Goal: Task Accomplishment & Management: Complete application form

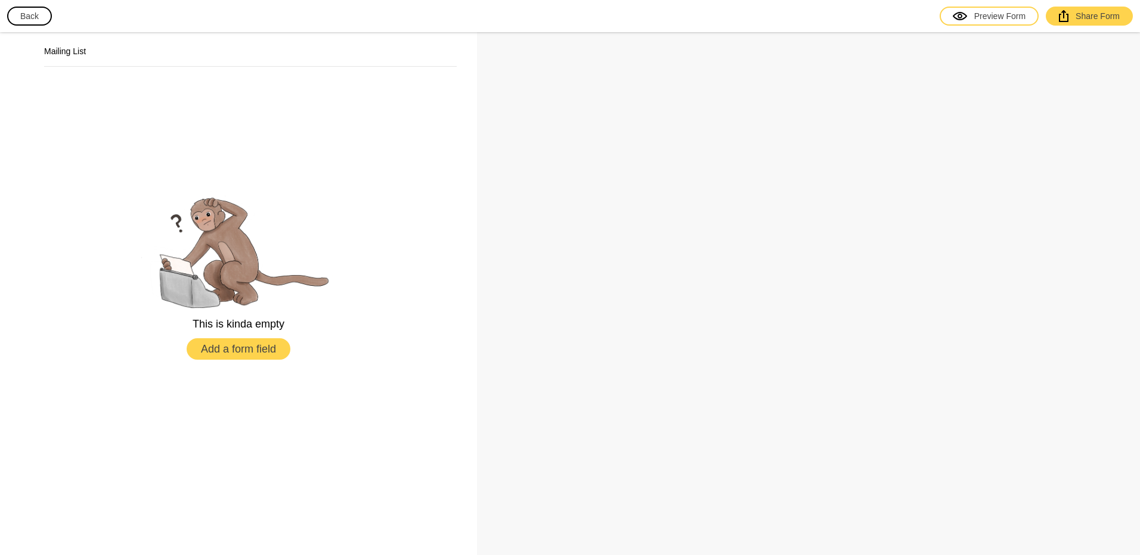
click at [35, 16] on button "Back" at bounding box center [29, 16] width 45 height 19
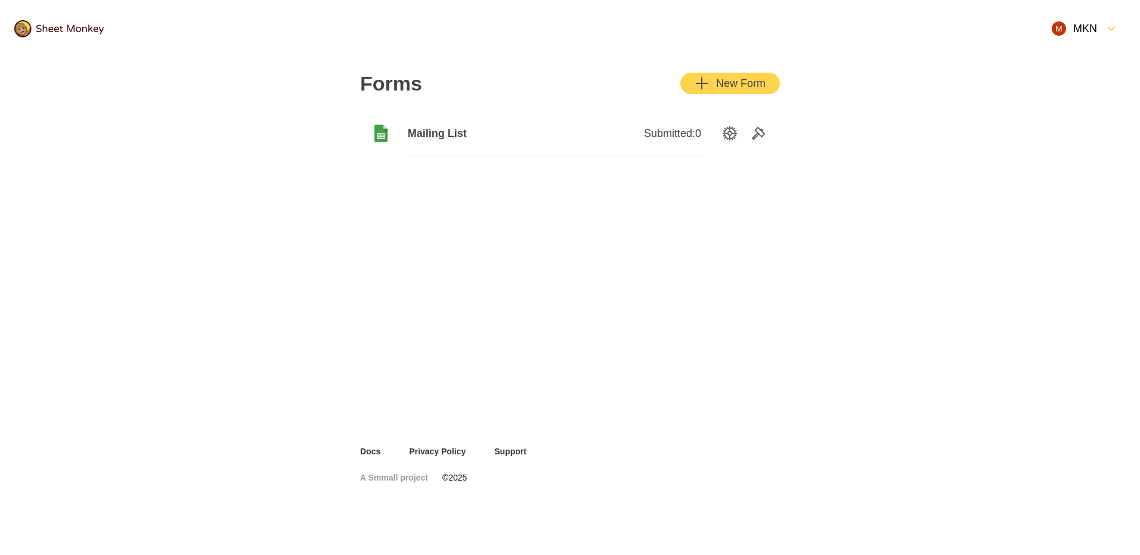
click at [1087, 30] on div "MKN" at bounding box center [1073, 28] width 45 height 14
click at [1038, 89] on div "Settings" at bounding box center [1083, 94] width 114 height 26
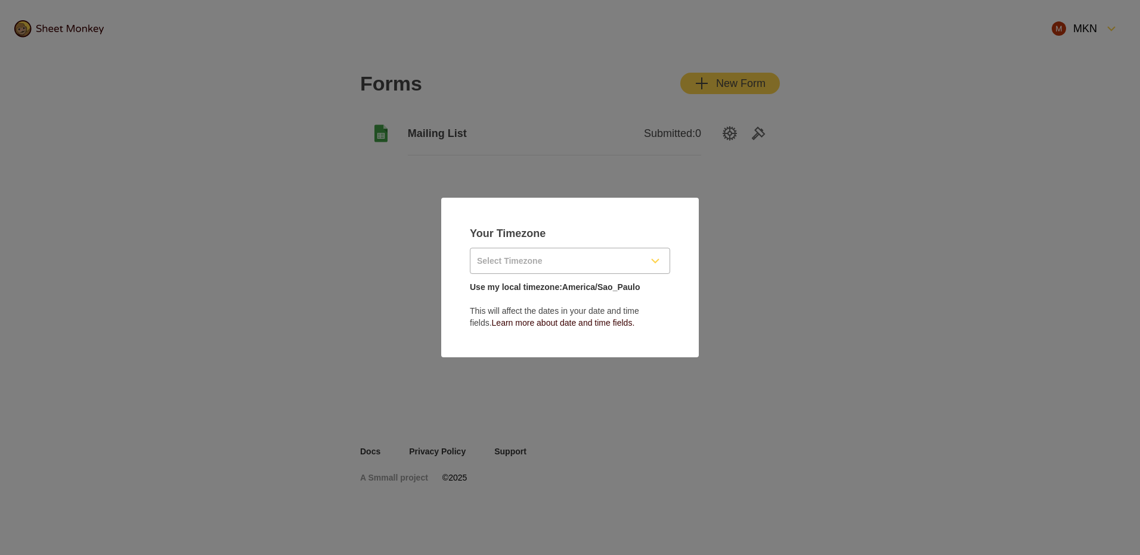
click at [569, 263] on input "Select Timezone" at bounding box center [555, 261] width 170 height 25
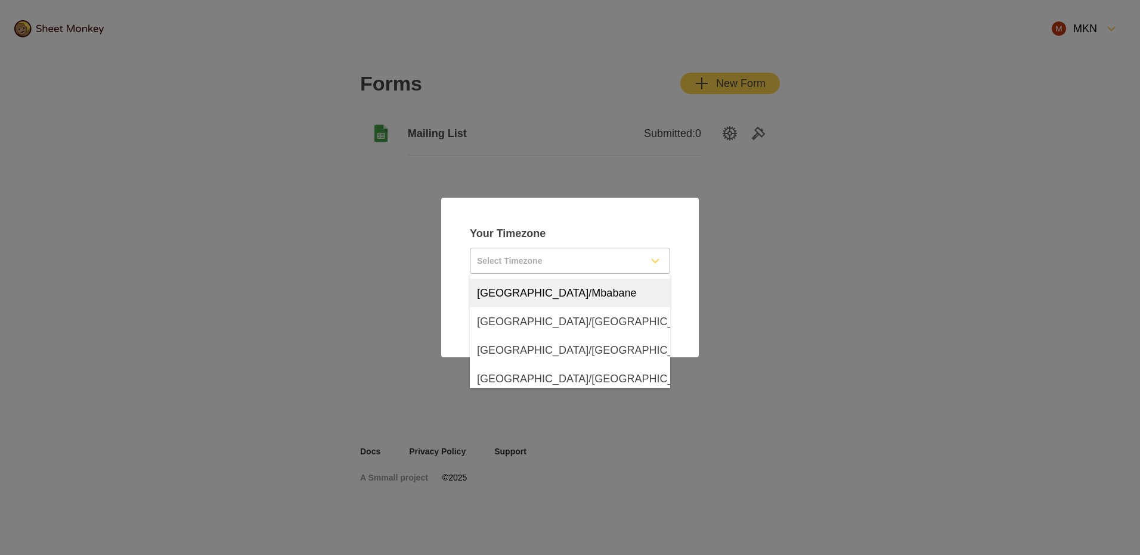
scroll to position [1144, 0]
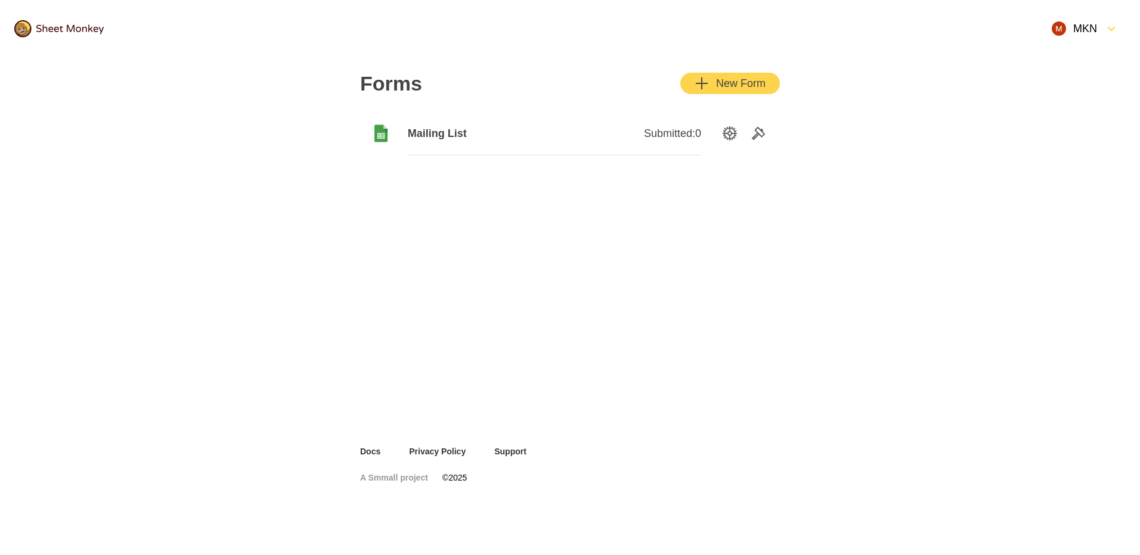
click at [740, 83] on div "New Form" at bounding box center [729, 83] width 71 height 14
click at [730, 127] on icon "SettingsOption" at bounding box center [729, 133] width 14 height 14
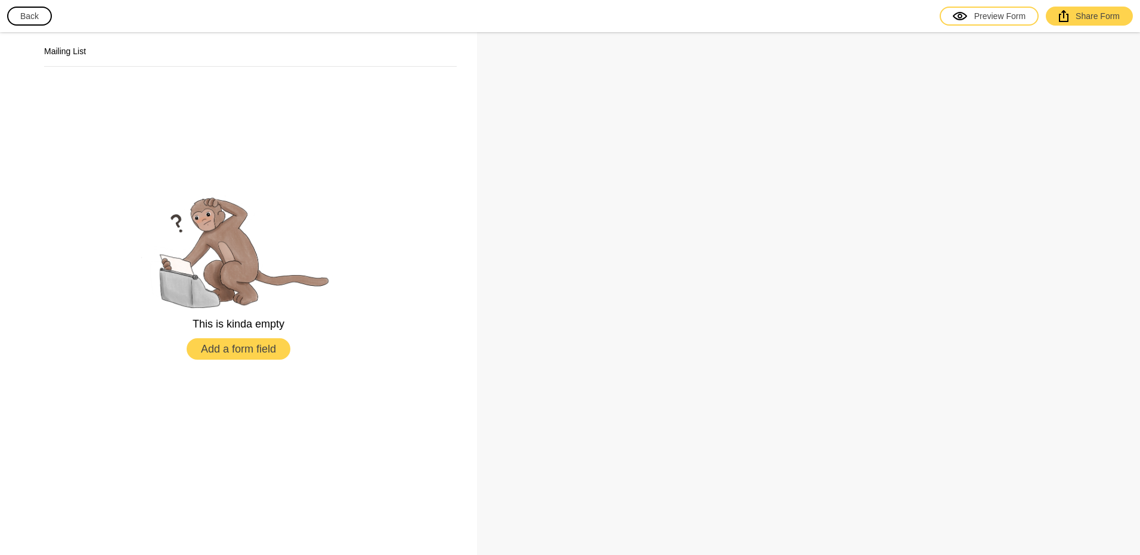
click at [270, 347] on button "Add a form field" at bounding box center [239, 349] width 104 height 21
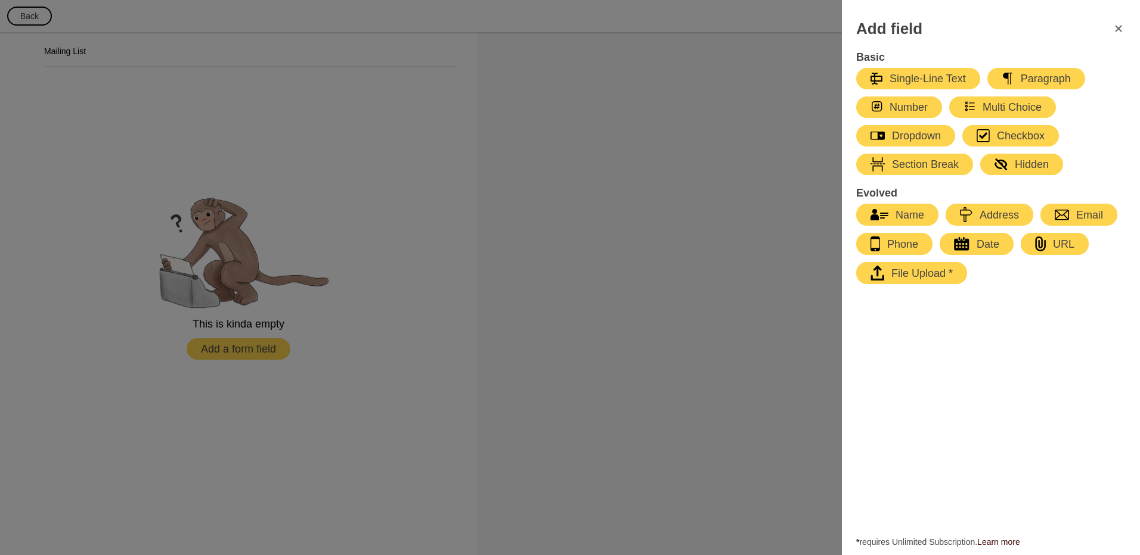
click at [977, 244] on div "Date" at bounding box center [976, 244] width 45 height 14
select select "large"
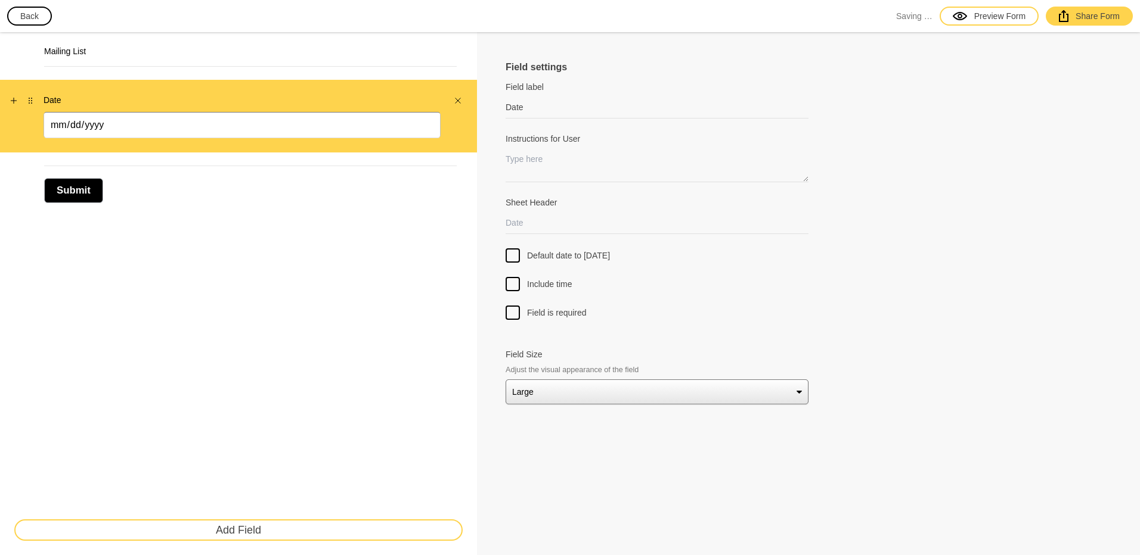
click at [128, 111] on div "Date" at bounding box center [242, 116] width 397 height 44
click at [32, 18] on button "Back" at bounding box center [29, 16] width 45 height 19
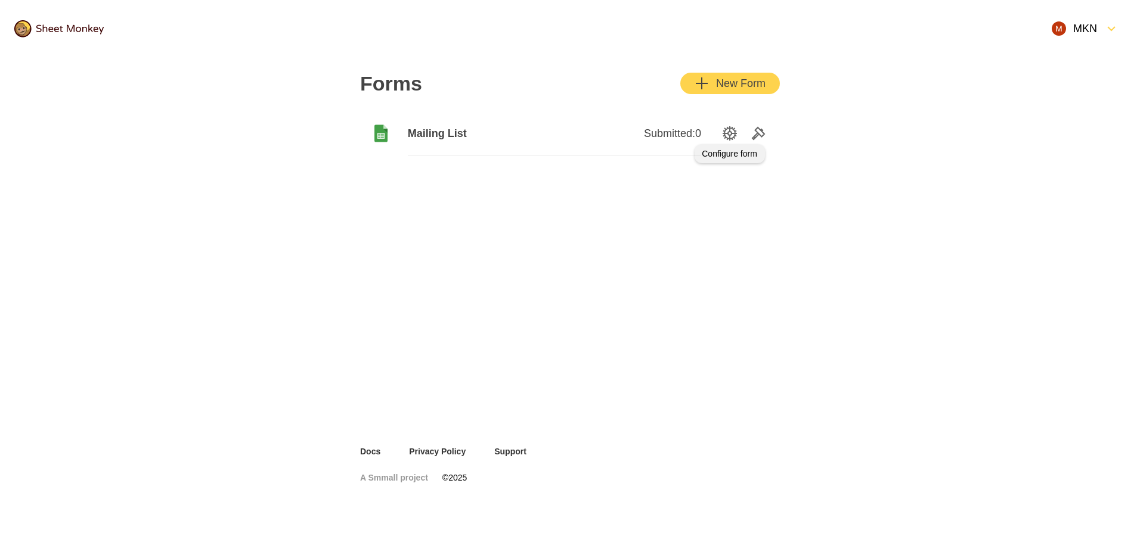
click at [725, 130] on icon "SettingsOption" at bounding box center [729, 133] width 14 height 14
